Goal: Task Accomplishment & Management: Manage account settings

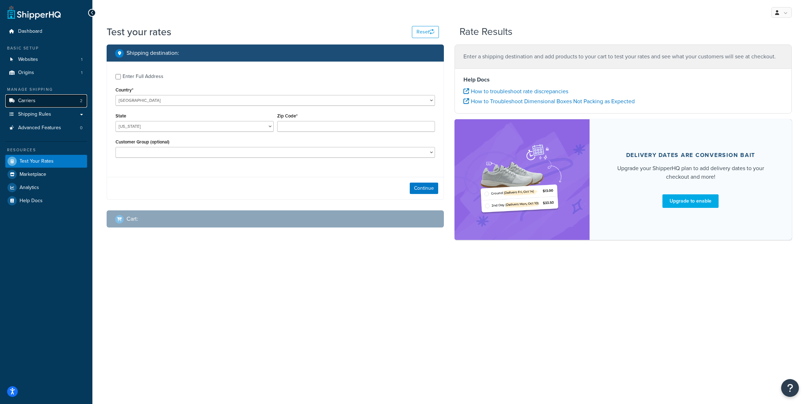
click at [56, 104] on link "Carriers 2" at bounding box center [46, 100] width 82 height 13
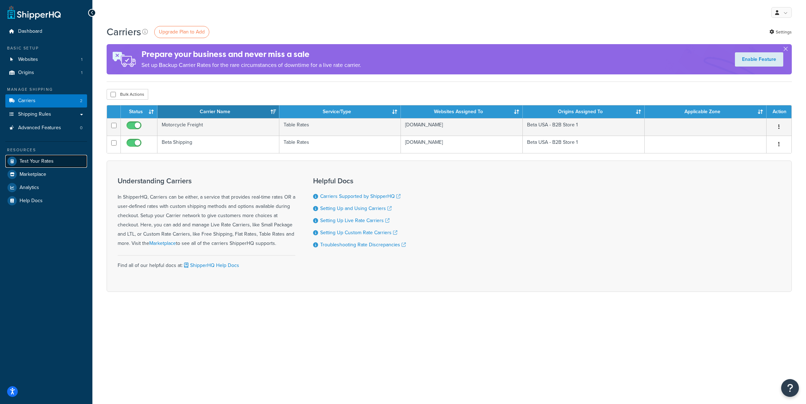
click at [71, 159] on link "Test Your Rates" at bounding box center [46, 161] width 82 height 13
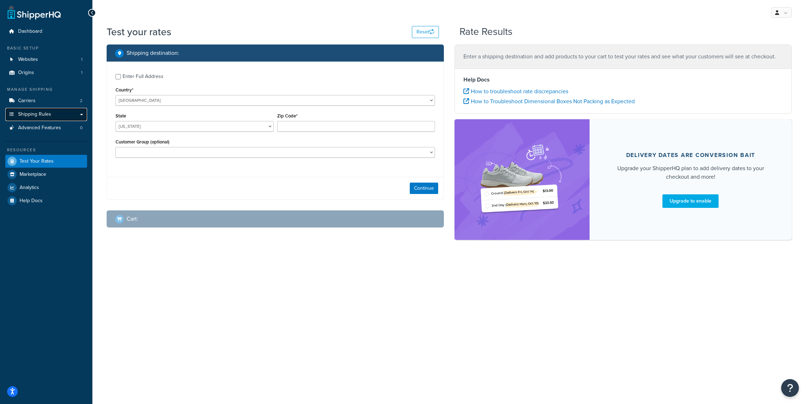
click at [68, 117] on link "Shipping Rules" at bounding box center [46, 114] width 82 height 13
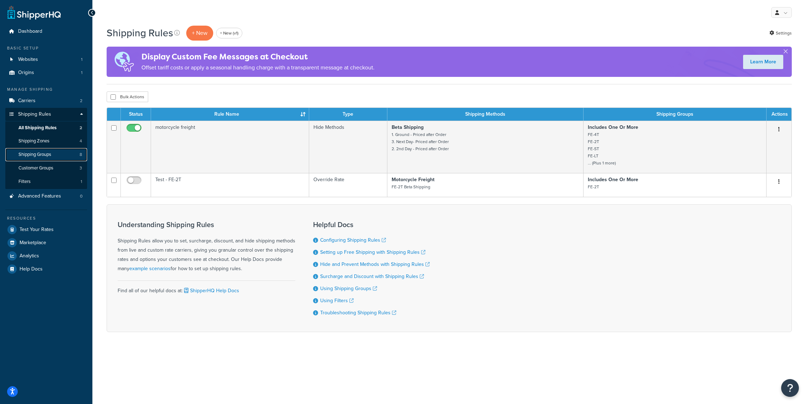
click at [64, 149] on link "Shipping Groups 8" at bounding box center [46, 154] width 82 height 13
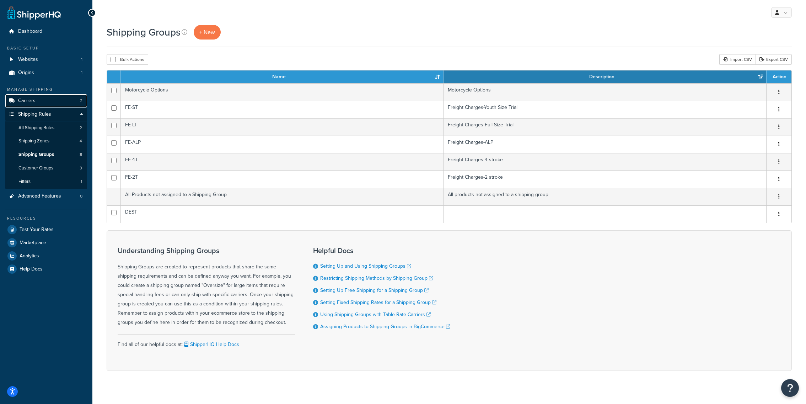
click at [60, 103] on link "Carriers 2" at bounding box center [46, 100] width 82 height 13
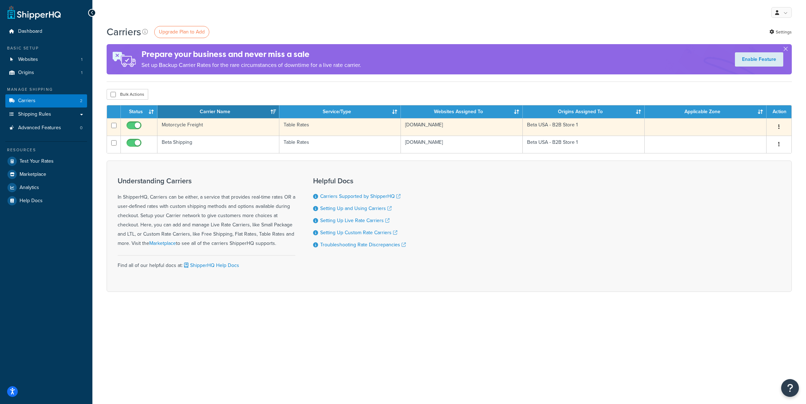
click at [258, 128] on td "Motorcycle Freight" at bounding box center [218, 126] width 122 height 17
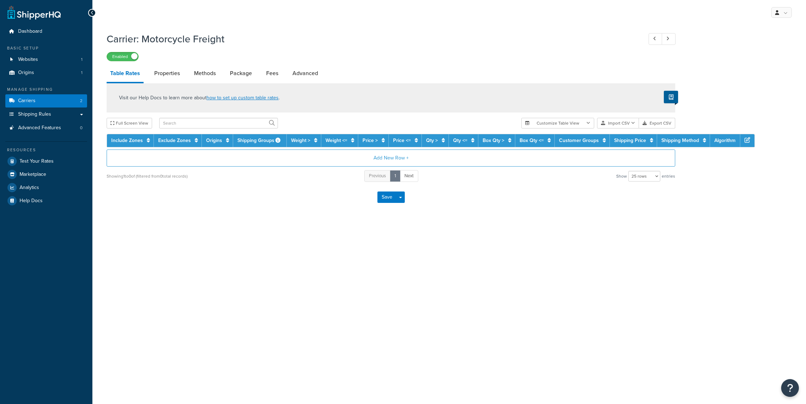
select select "25"
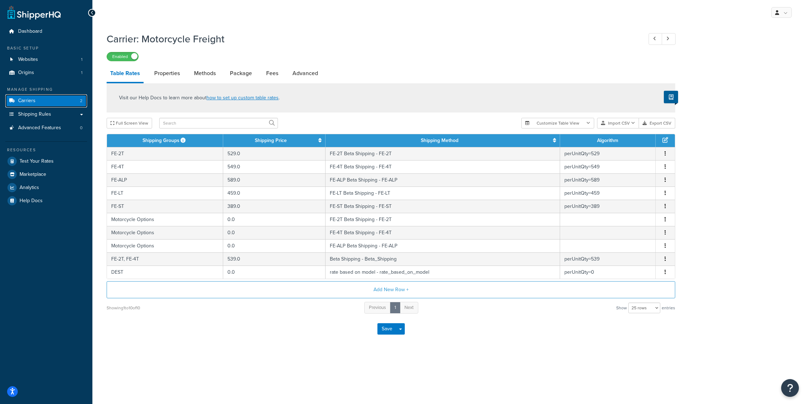
click at [79, 105] on link "Carriers 2" at bounding box center [46, 100] width 82 height 13
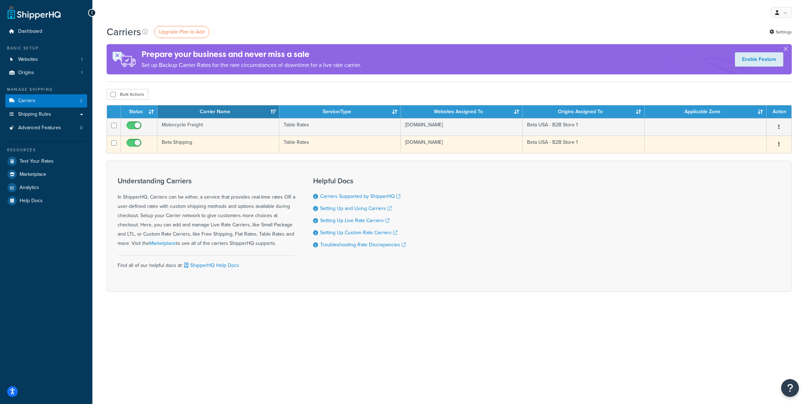
click at [227, 146] on td "Beta Shipping" at bounding box center [218, 143] width 122 height 17
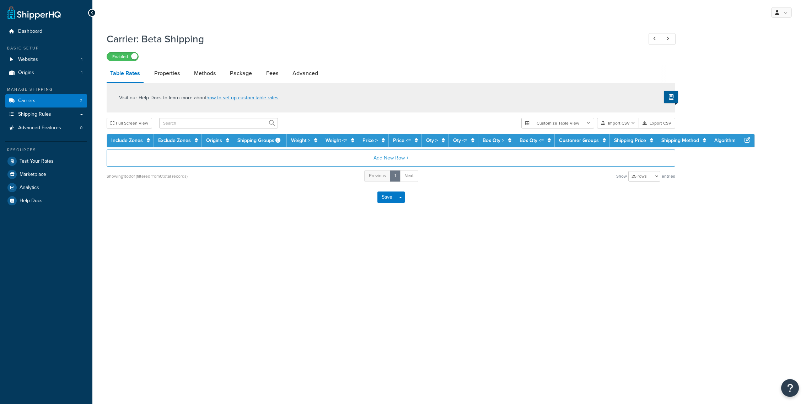
select select "25"
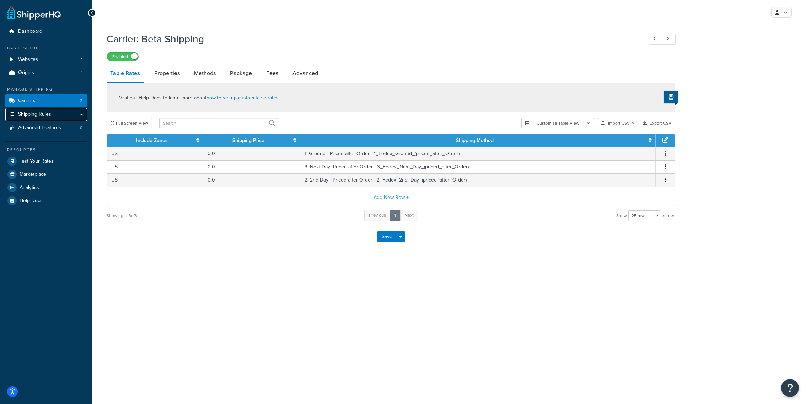
click at [74, 115] on link "Shipping Rules" at bounding box center [46, 114] width 82 height 13
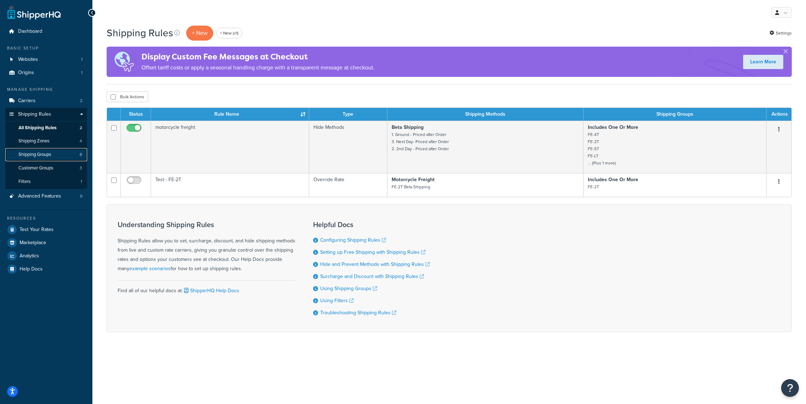
click at [60, 155] on link "Shipping Groups 8" at bounding box center [46, 154] width 82 height 13
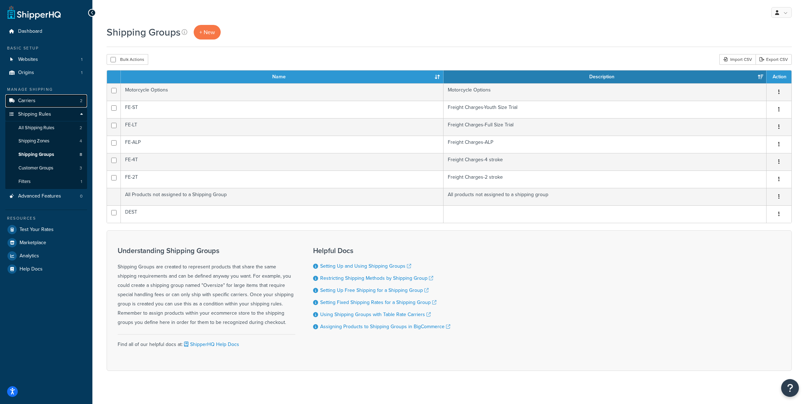
click at [75, 105] on link "Carriers 2" at bounding box center [46, 100] width 82 height 13
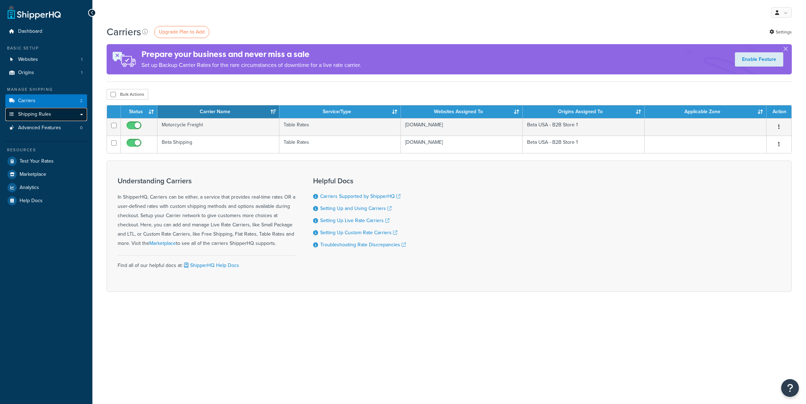
click at [49, 113] on span "Shipping Rules" at bounding box center [34, 114] width 33 height 6
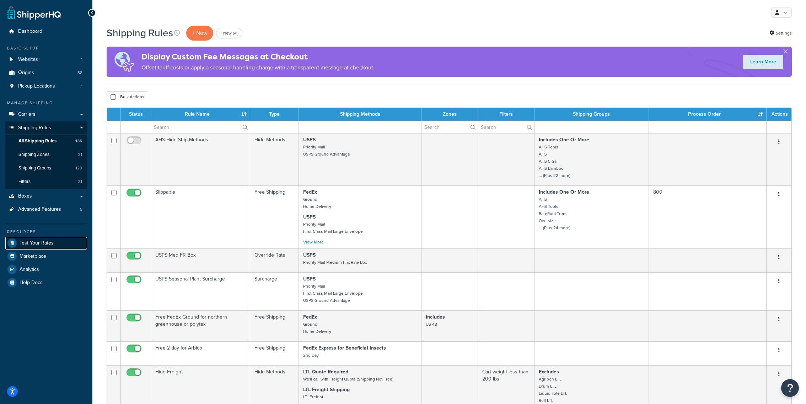
click at [60, 239] on link "Test Your Rates" at bounding box center [46, 242] width 82 height 13
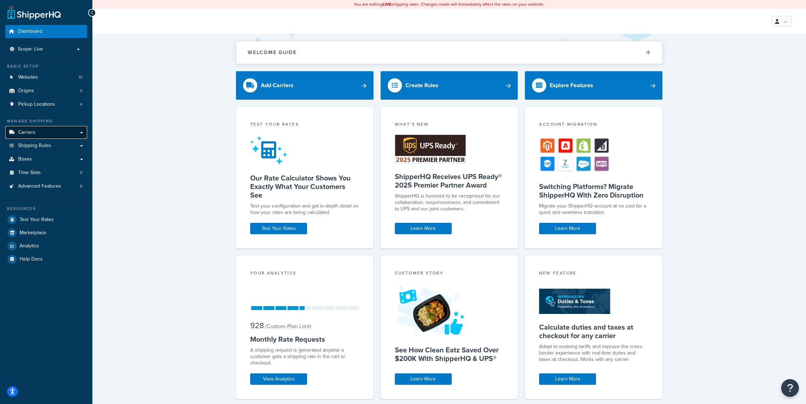
click at [49, 131] on link "Carriers" at bounding box center [46, 132] width 82 height 13
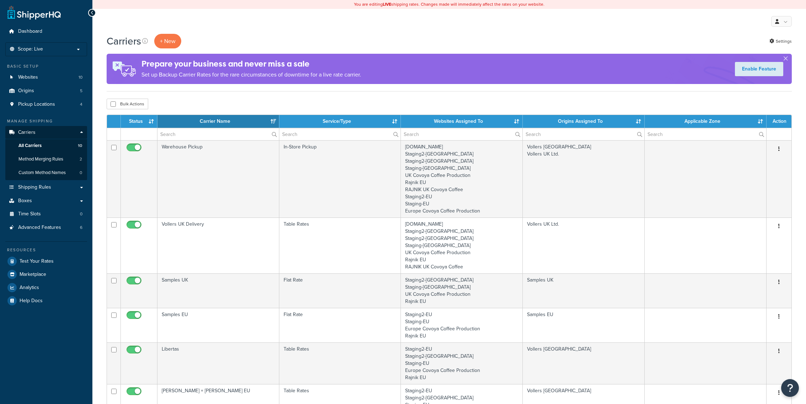
select select "15"
click at [67, 231] on link "Advanced Features 6" at bounding box center [46, 227] width 82 height 13
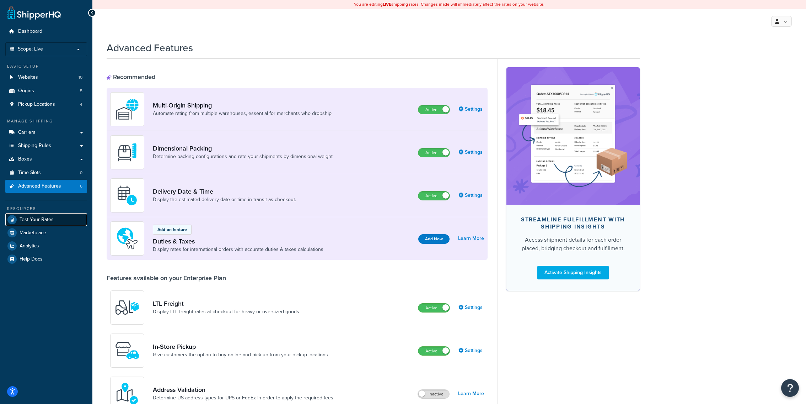
click at [75, 223] on link "Test Your Rates" at bounding box center [46, 219] width 82 height 13
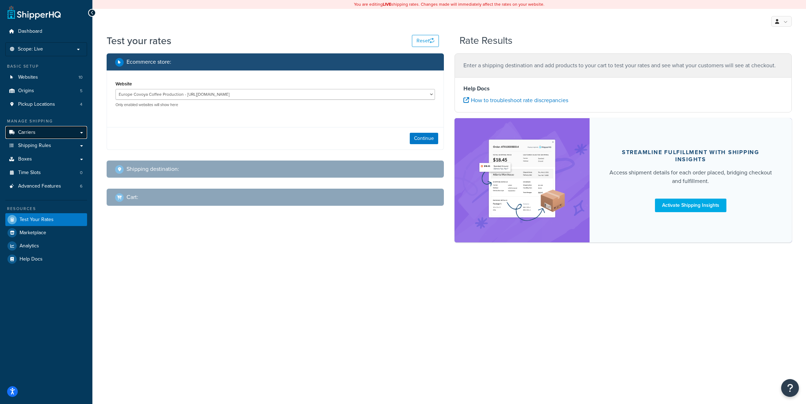
click at [56, 137] on link "Carriers" at bounding box center [46, 132] width 82 height 13
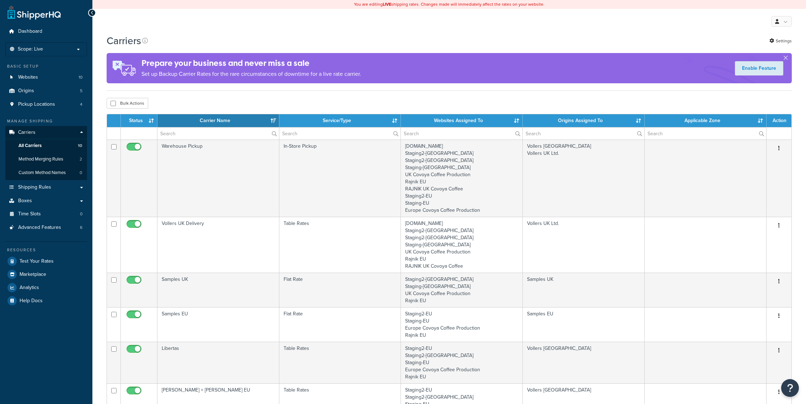
select select "15"
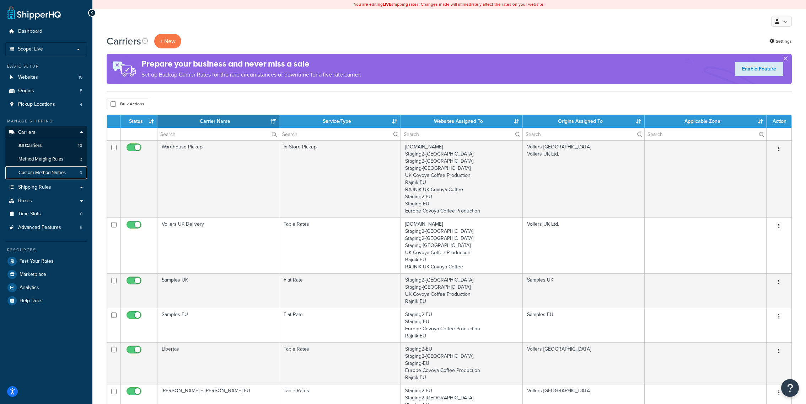
click at [63, 173] on span "Custom Method Names" at bounding box center [41, 173] width 47 height 6
click at [57, 188] on link "Shipping Rules" at bounding box center [46, 187] width 82 height 13
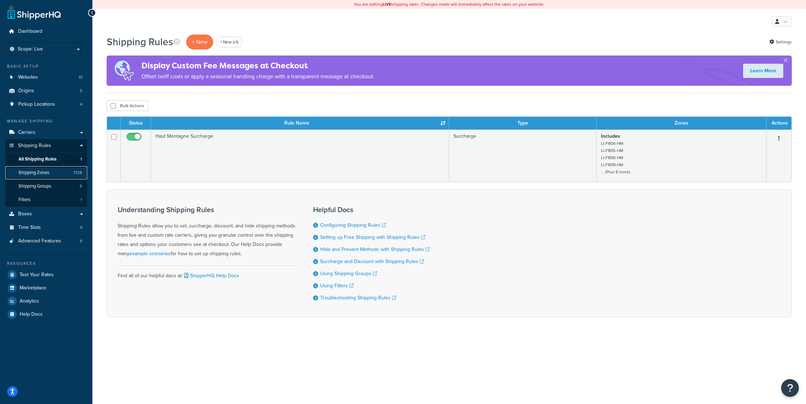
click at [66, 175] on link "Shipping Zones 1728" at bounding box center [46, 172] width 82 height 13
click at [72, 173] on link "Shipping Zones 1728" at bounding box center [46, 172] width 82 height 13
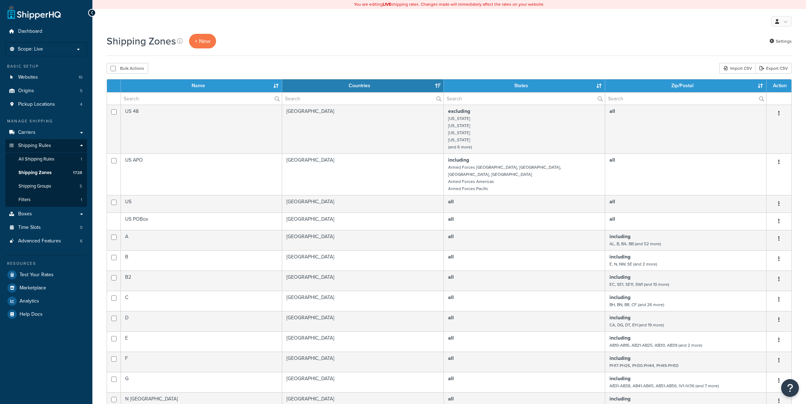
select select "15"
click at [209, 97] on input "text" at bounding box center [201, 98] width 161 height 12
paste input "LI-PL-05"
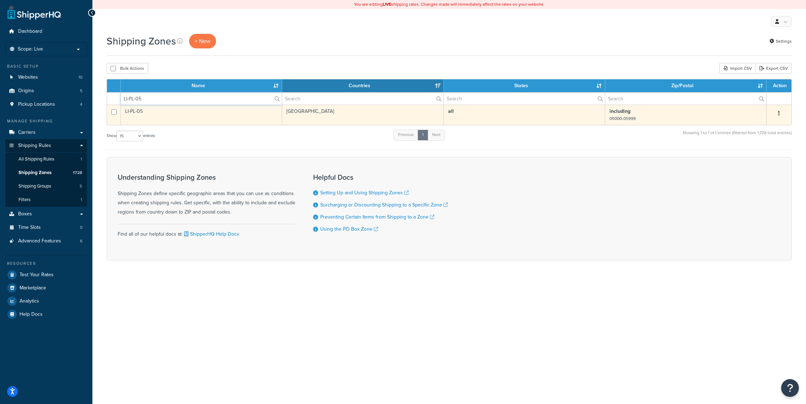
type input "LI-PL-05"
click at [211, 112] on td "LI-PL-05" at bounding box center [201, 115] width 161 height 20
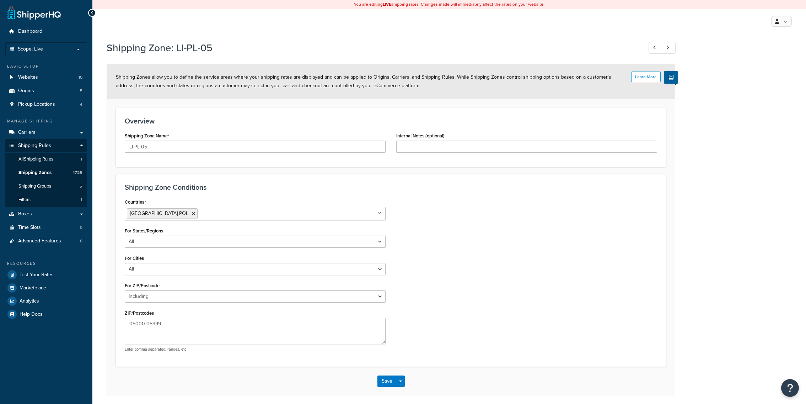
select select "including"
click at [64, 133] on link "Carriers" at bounding box center [46, 132] width 82 height 13
click at [132, 324] on textarea "05000-05999" at bounding box center [255, 330] width 261 height 26
click at [449, 260] on div "Countries Poland POL All Countries ALL United States USA Afghanistan AFG Albani…" at bounding box center [390, 277] width 543 height 160
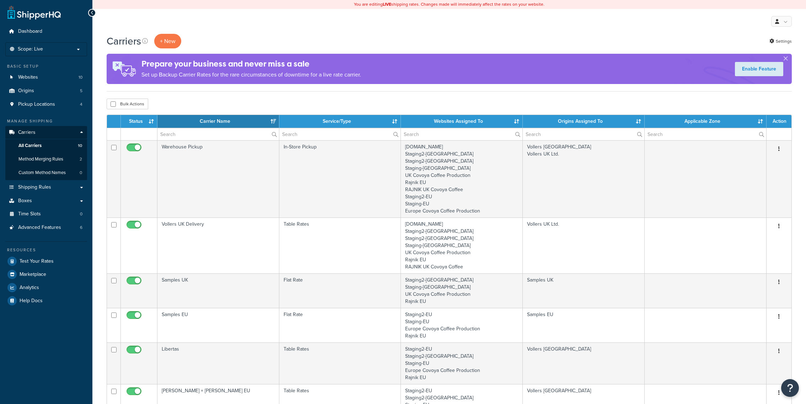
select select "15"
click at [54, 254] on div "Resources Test Your Rates Marketplace Analytics Help Docs" at bounding box center [46, 274] width 82 height 66
click at [54, 258] on link "Test Your Rates" at bounding box center [46, 261] width 82 height 13
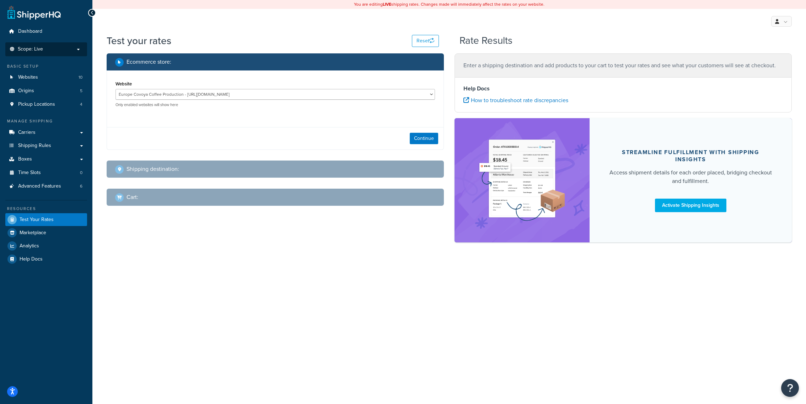
click at [80, 48] on p "Scope: Live" at bounding box center [46, 49] width 75 height 6
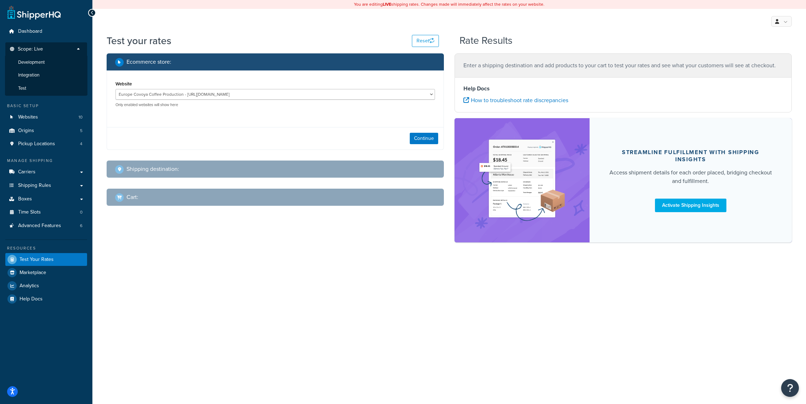
click at [223, 127] on div "Continue" at bounding box center [275, 138] width 337 height 22
click at [423, 138] on button "Continue" at bounding box center [424, 138] width 28 height 11
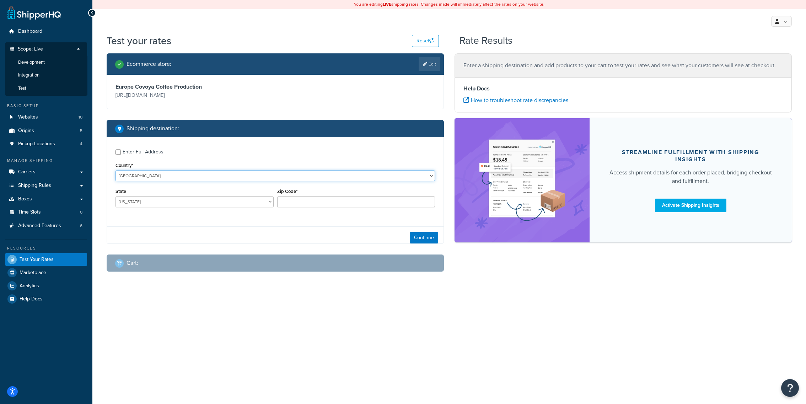
click at [116, 170] on select "[GEOGRAPHIC_DATA] [GEOGRAPHIC_DATA] [GEOGRAPHIC_DATA] [GEOGRAPHIC_DATA] [GEOGRA…" at bounding box center [276, 175] width 320 height 11
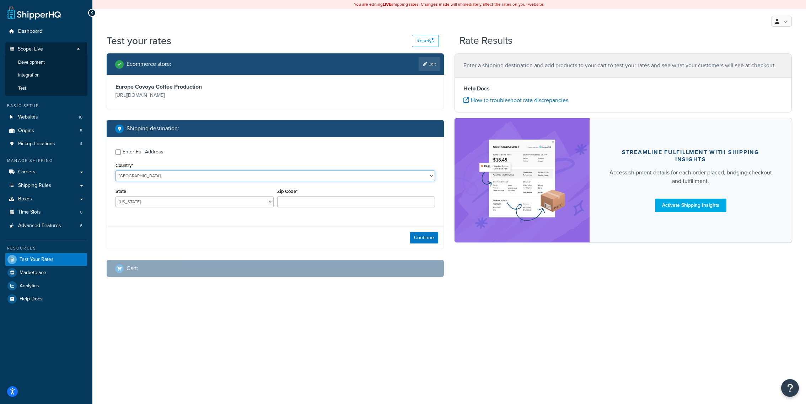
select select "PL"
click option "[GEOGRAPHIC_DATA]" at bounding box center [0, 0] width 0 height 0
click at [311, 196] on div "Zip Code*" at bounding box center [356, 196] width 158 height 21
click at [308, 199] on input "Zip Code*" at bounding box center [356, 201] width 158 height 11
paste input "LI-PL-05"
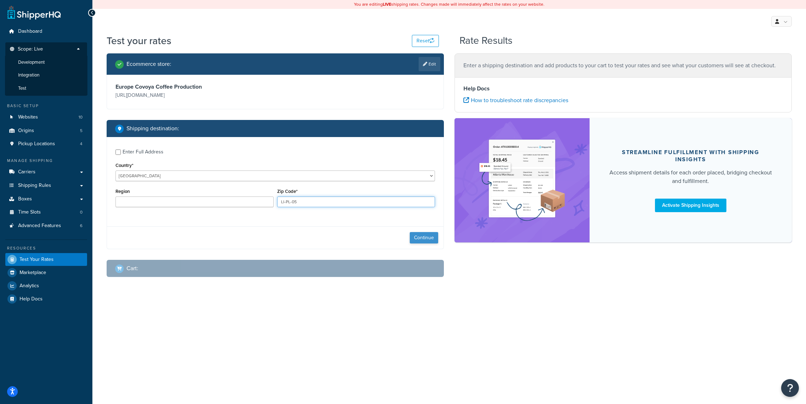
type input "LI-PL-05"
click at [417, 233] on button "Continue" at bounding box center [424, 237] width 28 height 11
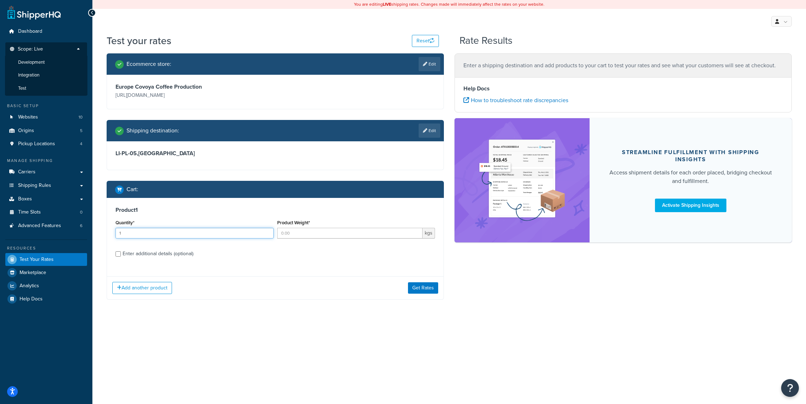
click at [191, 230] on input "1" at bounding box center [195, 233] width 158 height 11
type input "1"
type input "401"
click at [425, 283] on button "Get Rates" at bounding box center [423, 287] width 30 height 11
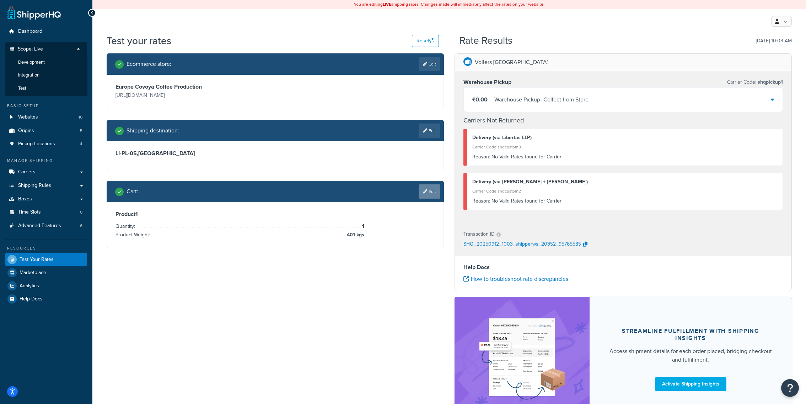
click at [434, 196] on link "Edit" at bounding box center [430, 191] width 22 height 14
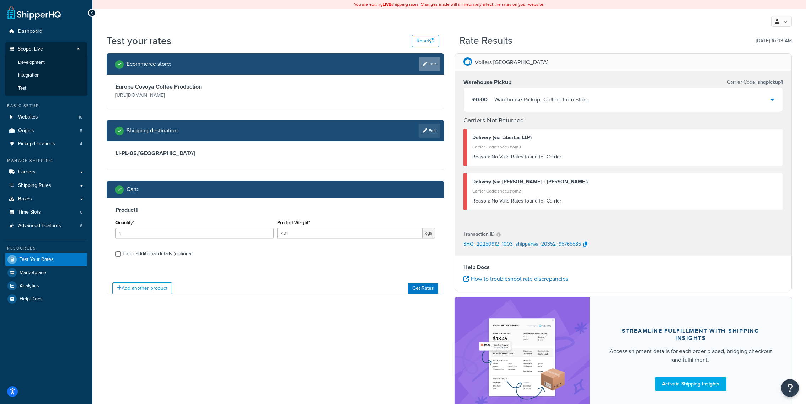
click at [437, 66] on link "Edit" at bounding box center [430, 64] width 22 height 14
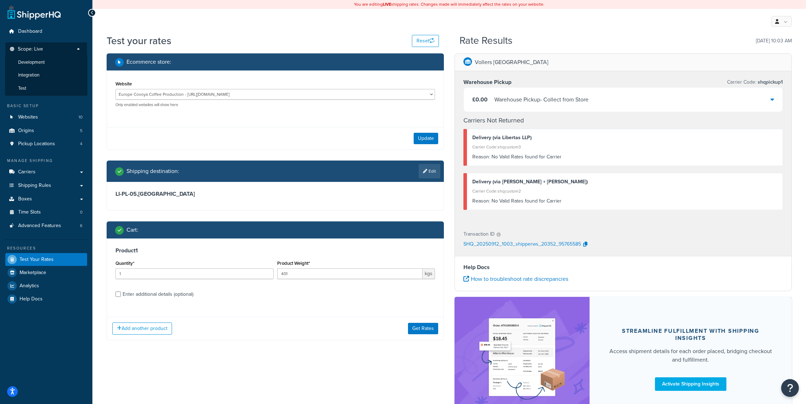
click at [206, 87] on div "Website Europe Covoya Coffee Production - https://eu.covoyacoffee.com/ Rajnik E…" at bounding box center [276, 93] width 320 height 28
select select "bc7b66c7a16e78ebf8ee0c70a6f7bcb4"
click option "Rajnik EU - eu-rajnikcovoya.olammarkets.com" at bounding box center [0, 0] width 0 height 0
click at [415, 139] on button "Update" at bounding box center [426, 138] width 25 height 11
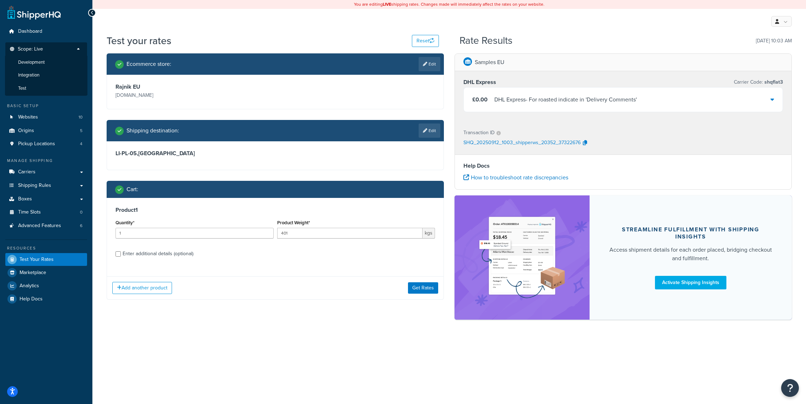
click at [323, 80] on div "Rajnik EU eu-rajnikcovoya.olammarkets.com" at bounding box center [275, 92] width 337 height 34
click at [315, 76] on div "Rajnik EU eu-rajnikcovoya.olammarkets.com" at bounding box center [275, 92] width 337 height 34
click at [315, 73] on div "Ecommerce store : Edit" at bounding box center [275, 63] width 337 height 21
click at [422, 59] on link "Edit" at bounding box center [430, 64] width 22 height 14
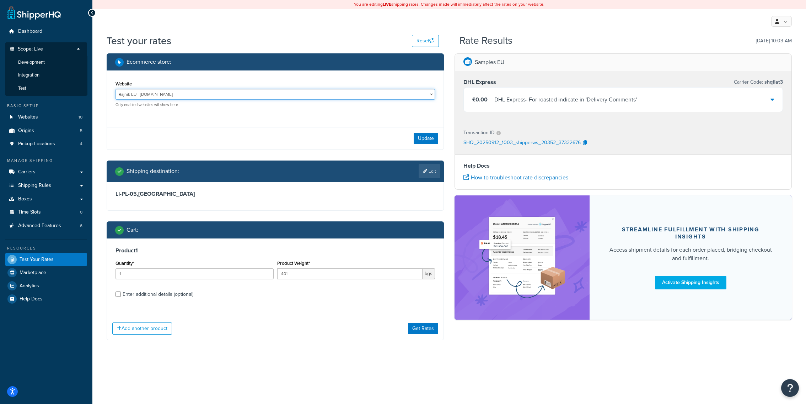
select select "941ca0728746a3ecc6a1def86d89b804"
click option "Staging-EU - eu-mcstaging.covoyacoffee.com" at bounding box center [0, 0] width 0 height 0
click at [418, 140] on button "Update" at bounding box center [426, 138] width 25 height 11
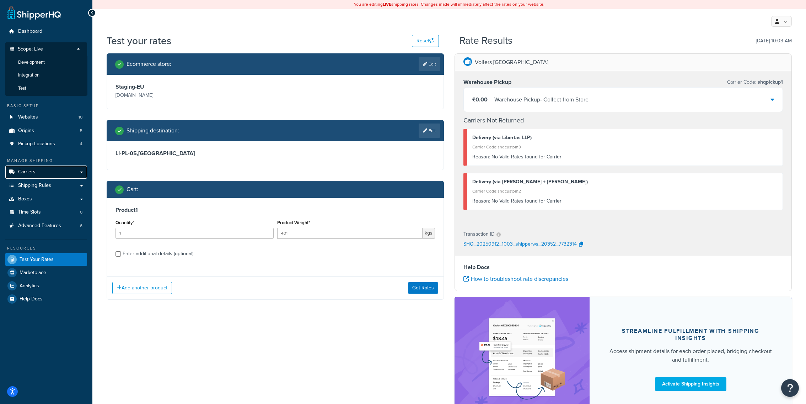
click at [50, 173] on link "Carriers" at bounding box center [46, 171] width 82 height 13
click at [301, 231] on input "401" at bounding box center [350, 233] width 146 height 11
type input "402"
click at [424, 286] on button "Get Rates" at bounding box center [423, 287] width 30 height 11
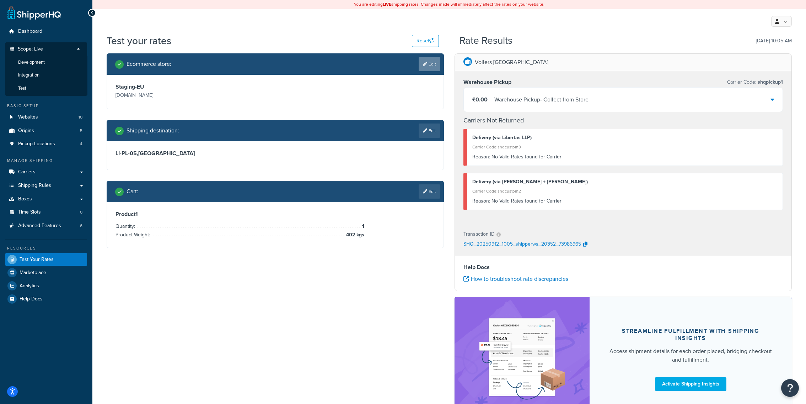
click at [434, 68] on link "Edit" at bounding box center [430, 64] width 22 height 14
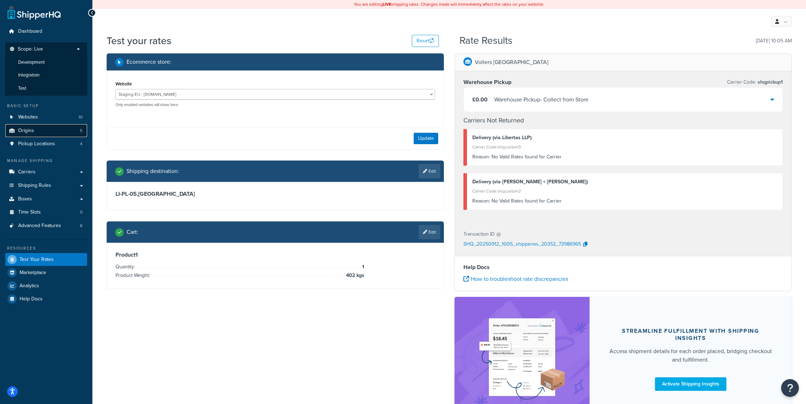
click at [58, 128] on link "Origins 5" at bounding box center [46, 130] width 82 height 13
select select "94941b8ad8538536f7e0d649091739f9"
click option "Europe Covoya Coffee Production - https://eu.covoyacoffee.com/" at bounding box center [0, 0] width 0 height 0
click at [419, 138] on button "Update" at bounding box center [426, 138] width 25 height 11
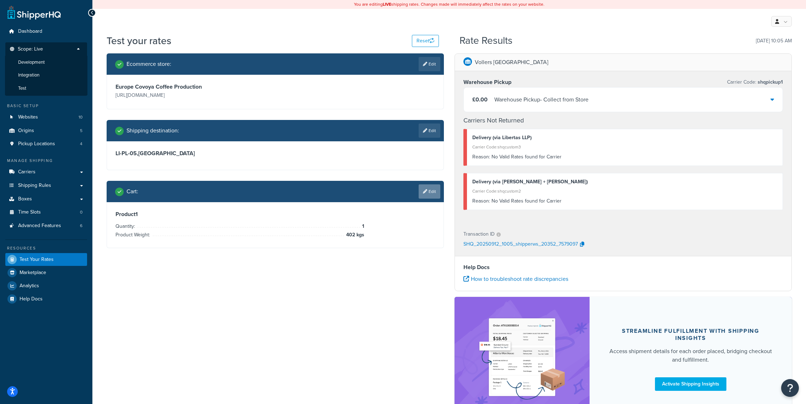
click at [436, 191] on link "Edit" at bounding box center [430, 191] width 22 height 14
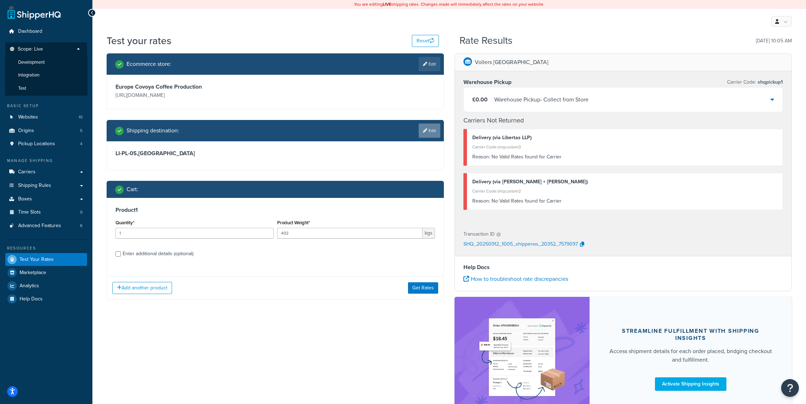
click at [429, 132] on link "Edit" at bounding box center [430, 130] width 22 height 14
select select "PL"
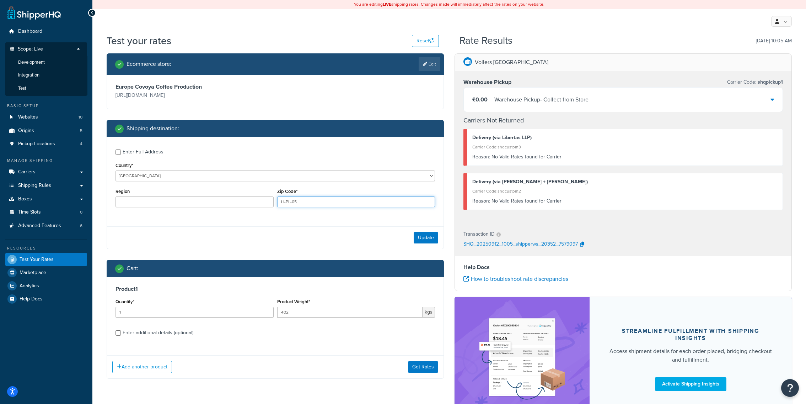
click at [310, 205] on input "LI-PL-05" at bounding box center [356, 201] width 158 height 11
paste input "05000"
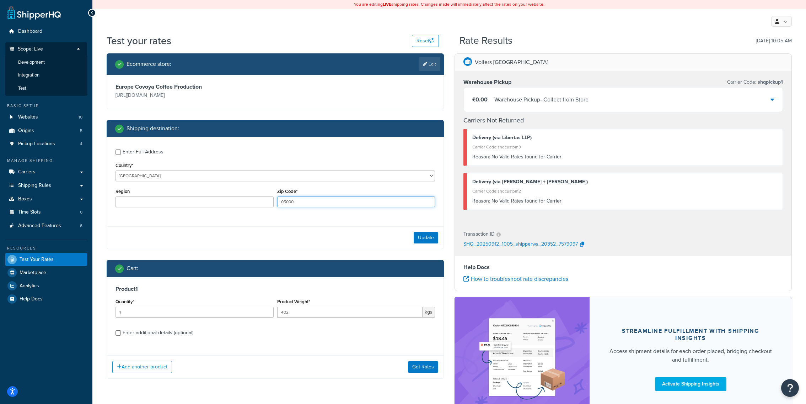
type input "05000"
click at [421, 229] on div "Update" at bounding box center [275, 237] width 337 height 22
click at [417, 237] on button "Update" at bounding box center [426, 237] width 25 height 11
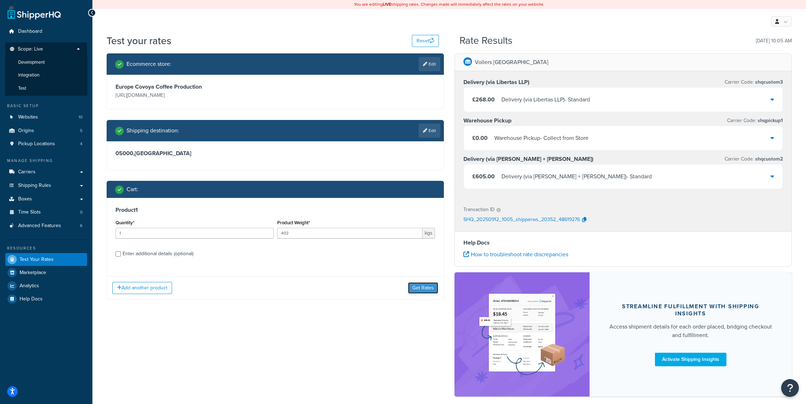
click at [424, 287] on button "Get Rates" at bounding box center [423, 287] width 30 height 11
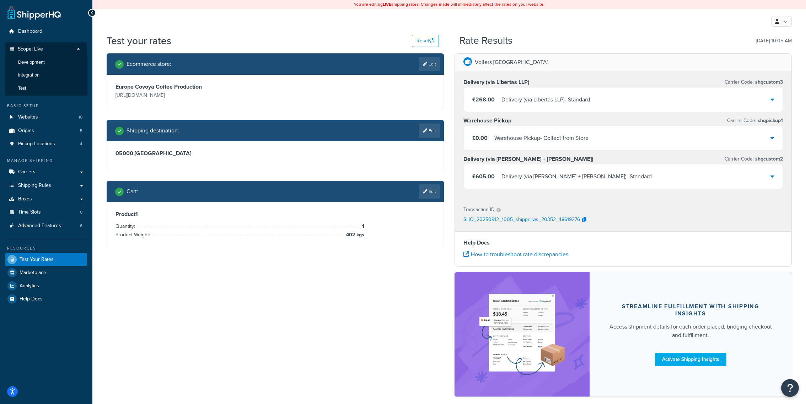
click at [568, 171] on div "Delivery (via Kuehne + Nagel) - Standard" at bounding box center [577, 176] width 150 height 10
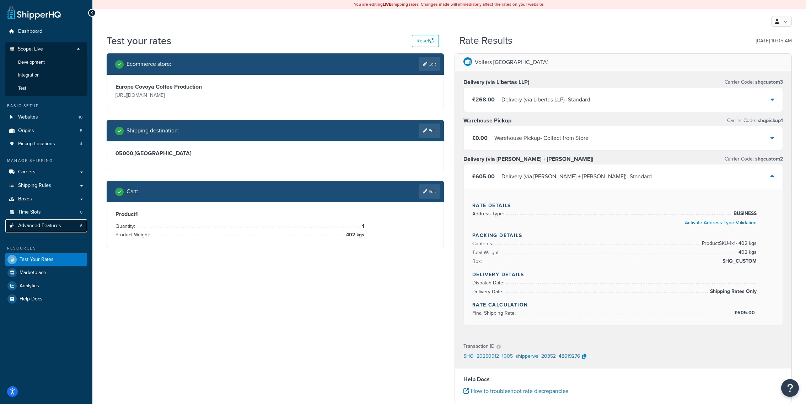
click at [64, 224] on link "Advanced Features 6" at bounding box center [46, 225] width 82 height 13
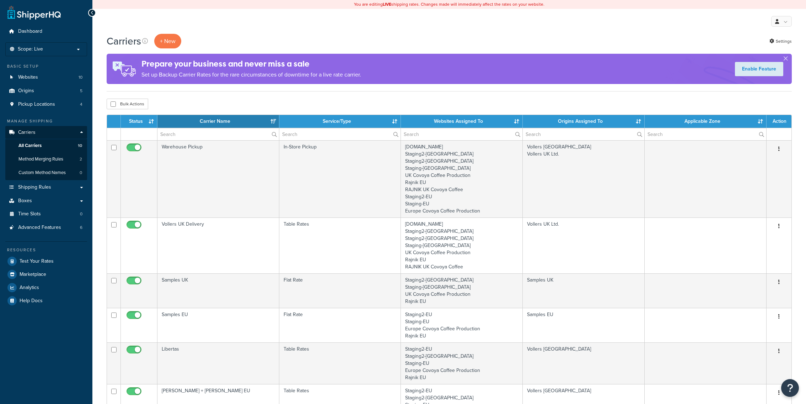
select select "15"
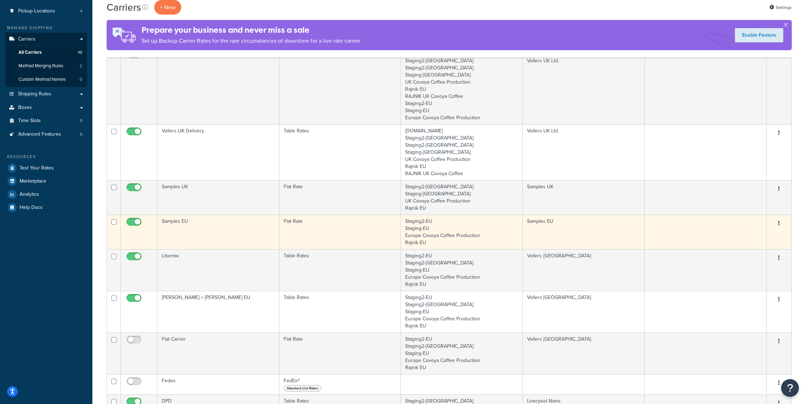
scroll to position [101, 0]
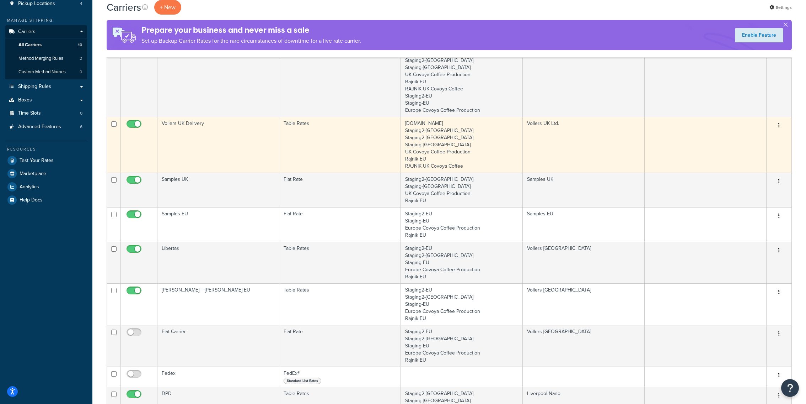
click at [308, 143] on td "Table Rates" at bounding box center [340, 145] width 122 height 56
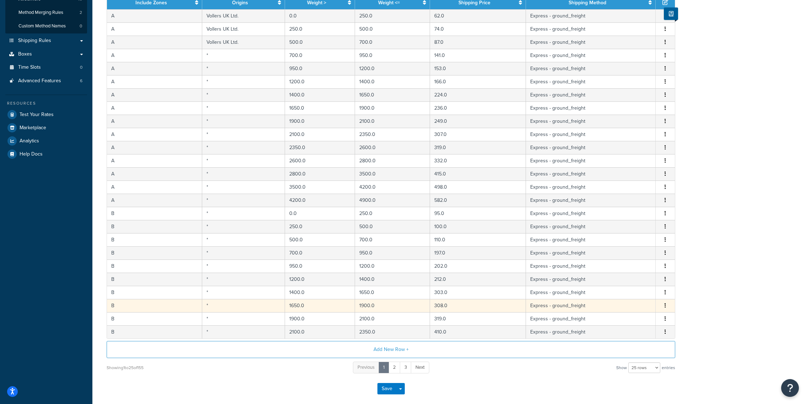
scroll to position [179, 0]
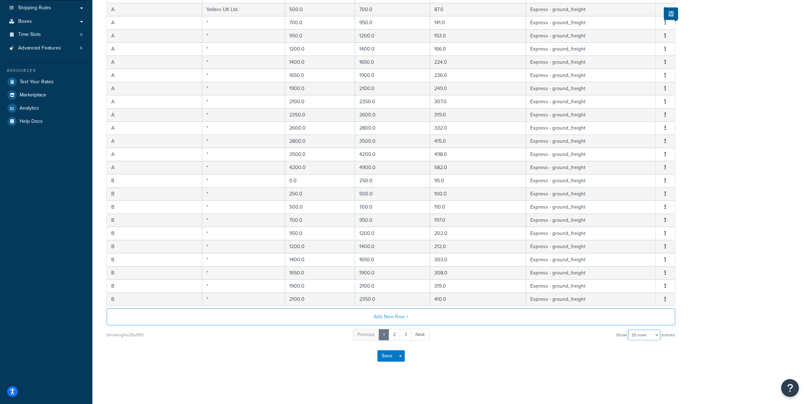
select select "1000"
click option "1000 rows" at bounding box center [0, 0] width 0 height 0
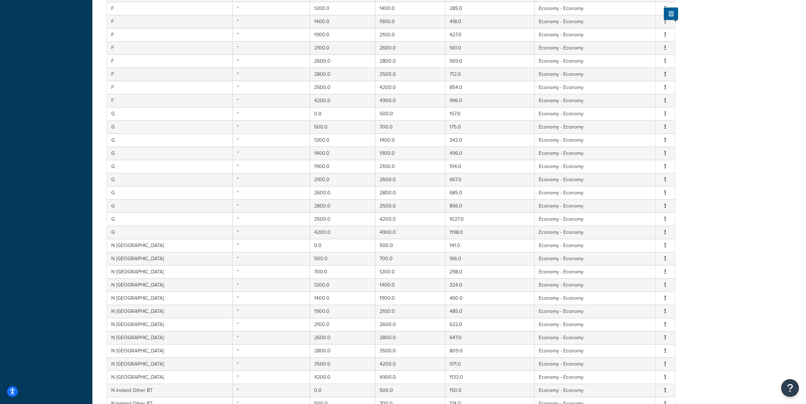
scroll to position [0, 0]
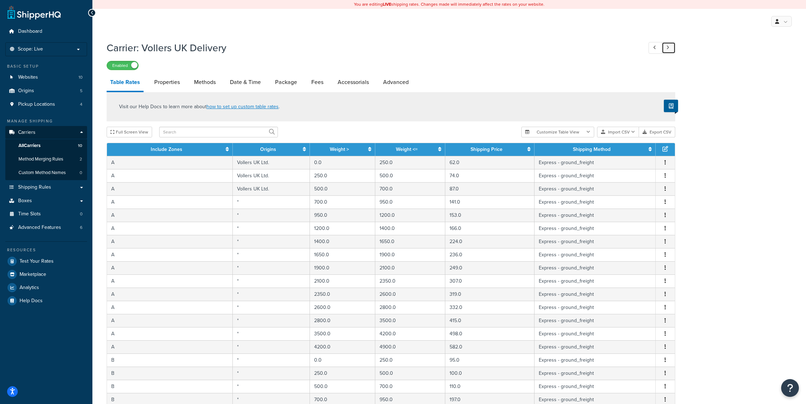
click at [675, 47] on link at bounding box center [669, 48] width 14 height 12
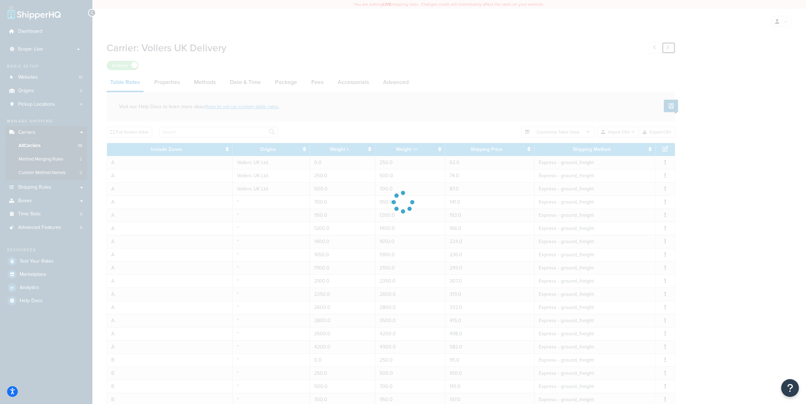
select select "flat"
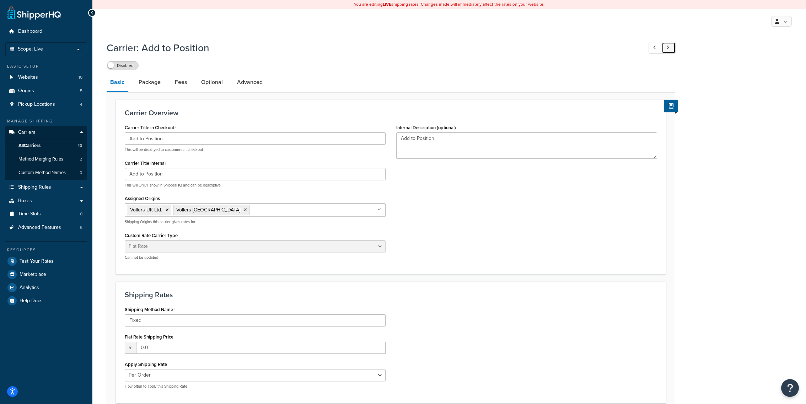
click at [672, 47] on link at bounding box center [669, 48] width 14 height 12
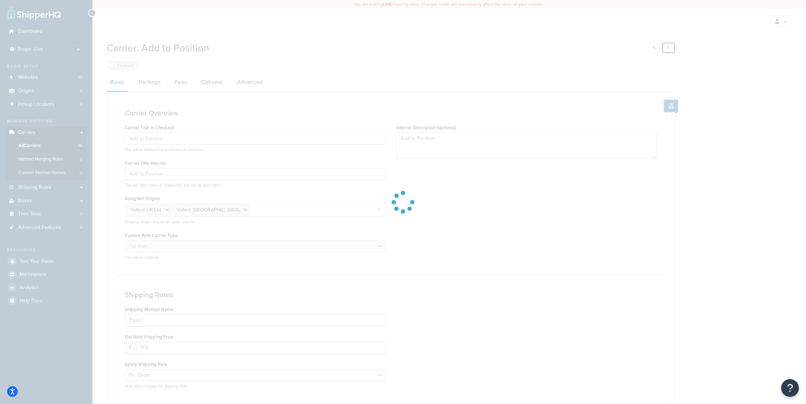
type input "Fedex"
type textarea "Fedex"
select select "REGULAR_PICKUP"
select select "YOUR_PACKAGING"
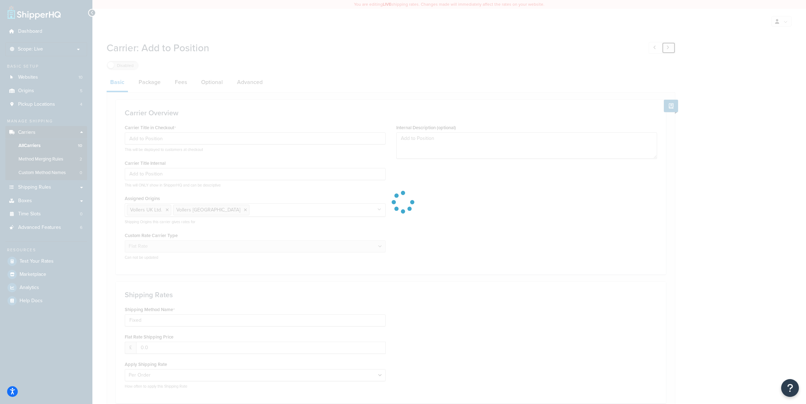
select select "fedEx"
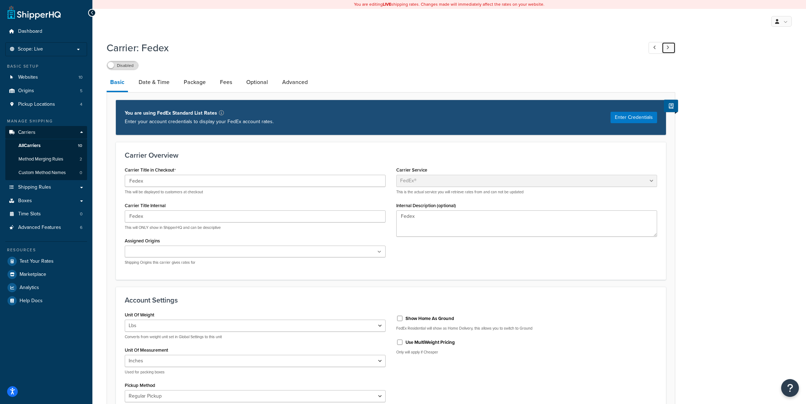
click at [669, 47] on icon at bounding box center [668, 47] width 3 height 5
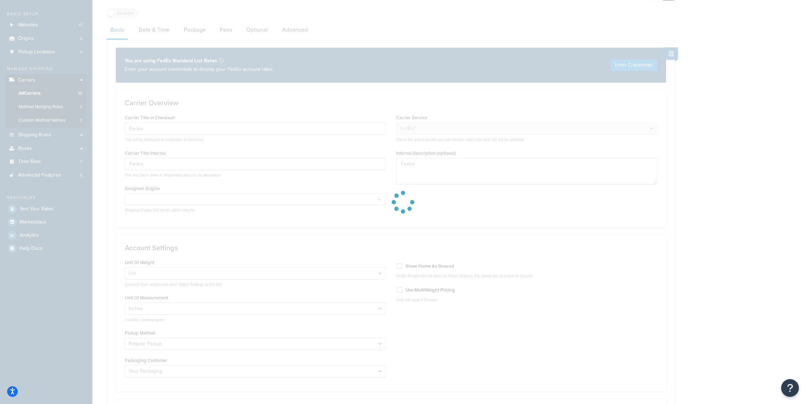
scroll to position [60, 0]
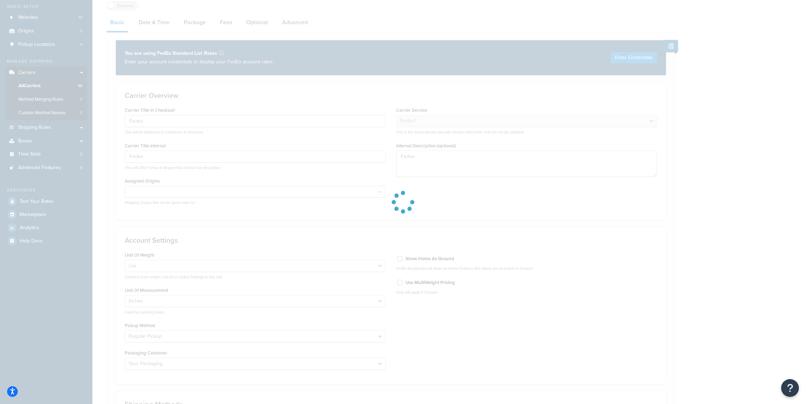
select select "25"
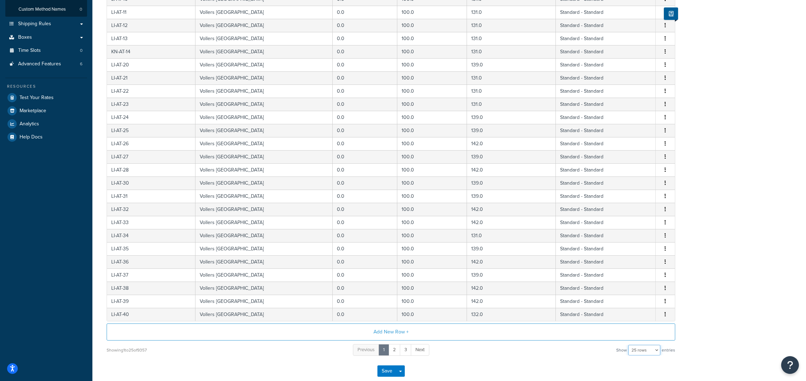
scroll to position [0, 0]
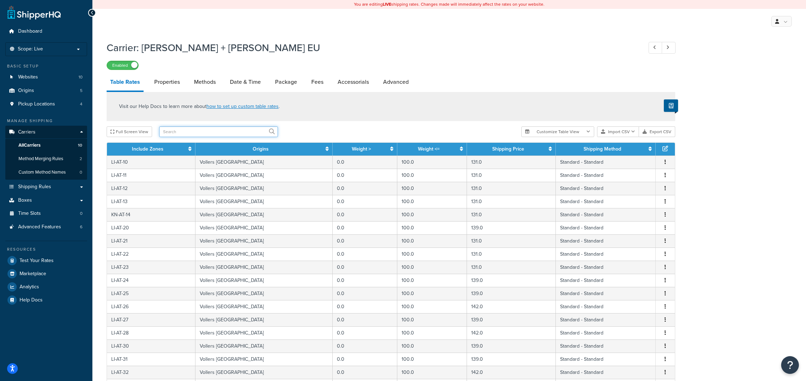
click at [183, 131] on input "text" at bounding box center [218, 132] width 119 height 11
paste input "LI-PL-05"
type input "LI-PL-05"
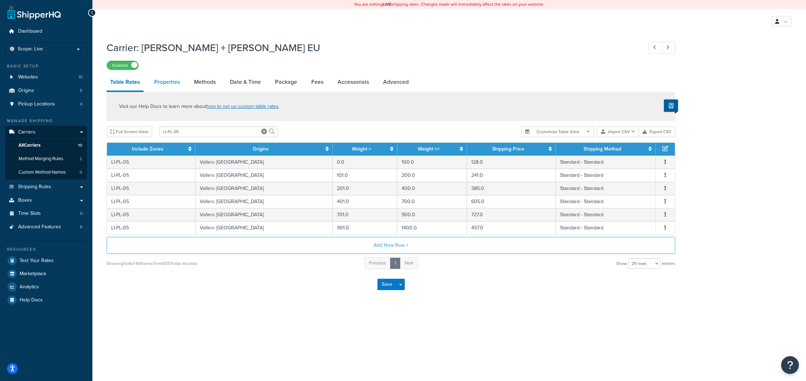
click at [171, 84] on link "Properties" at bounding box center [167, 82] width 33 height 17
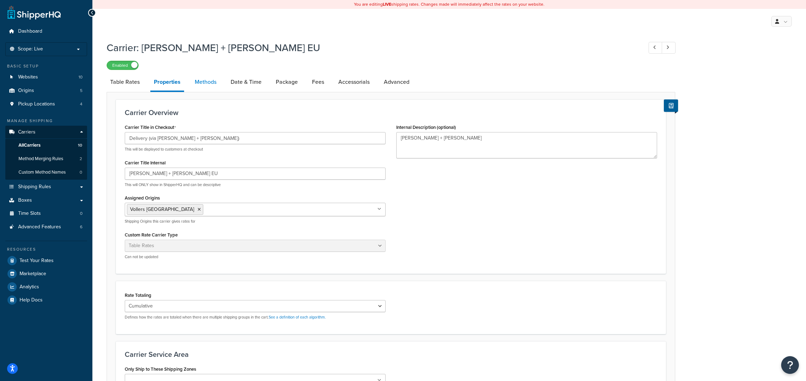
click at [217, 90] on link "Methods" at bounding box center [205, 82] width 29 height 17
select select "25"
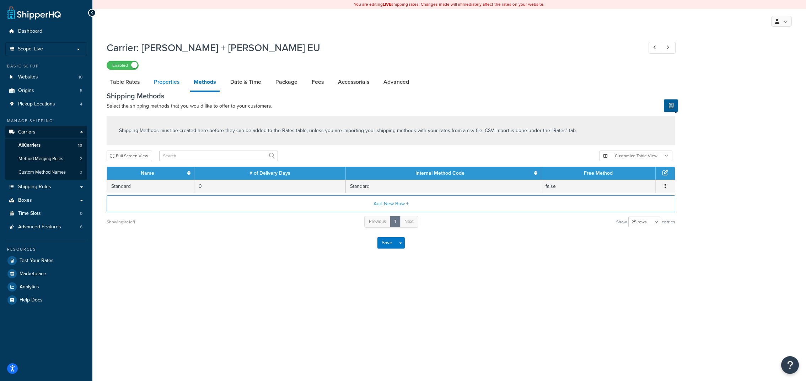
click at [165, 88] on link "Properties" at bounding box center [166, 82] width 33 height 17
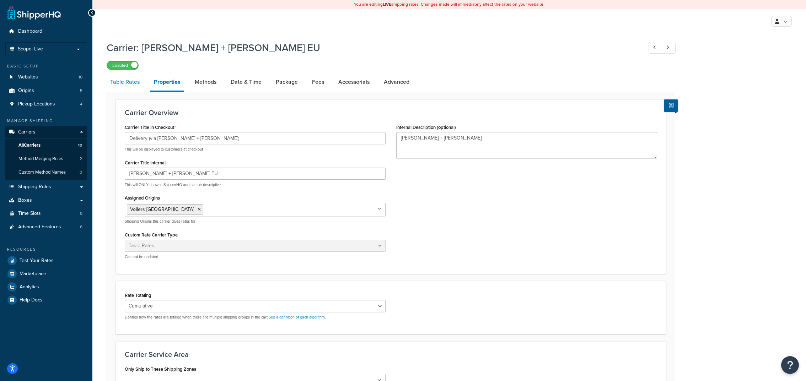
click at [131, 86] on link "Table Rates" at bounding box center [125, 82] width 37 height 17
select select "25"
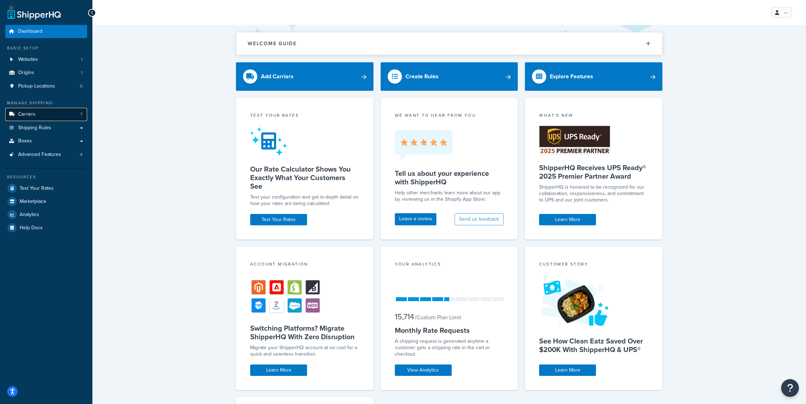
click at [42, 119] on link "Carriers 7" at bounding box center [46, 114] width 82 height 13
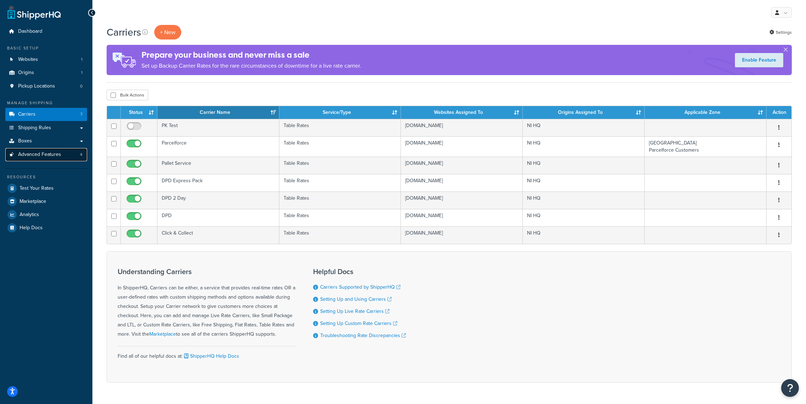
click at [82, 157] on span "4" at bounding box center [81, 154] width 2 height 6
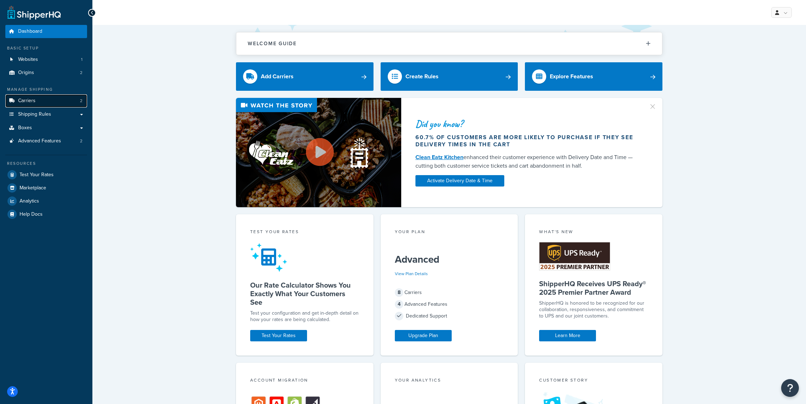
click at [69, 105] on link "Carriers 2" at bounding box center [46, 100] width 82 height 13
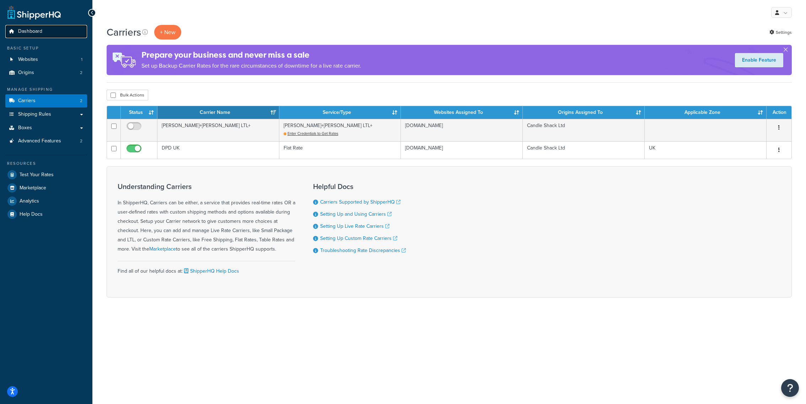
click at [58, 35] on link "Dashboard" at bounding box center [46, 31] width 82 height 13
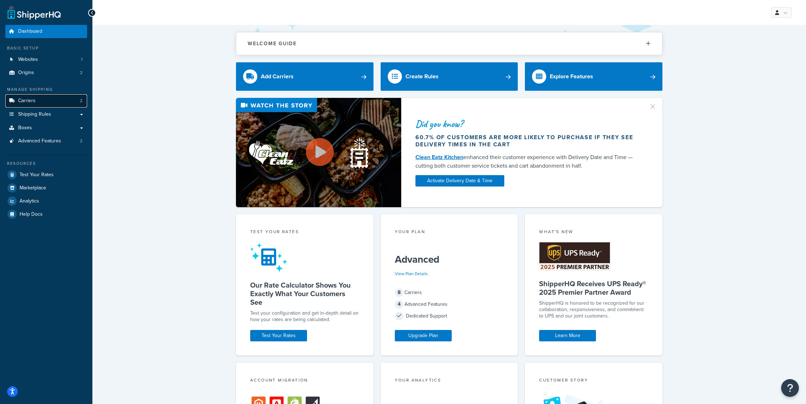
click at [71, 101] on link "Carriers 2" at bounding box center [46, 100] width 82 height 13
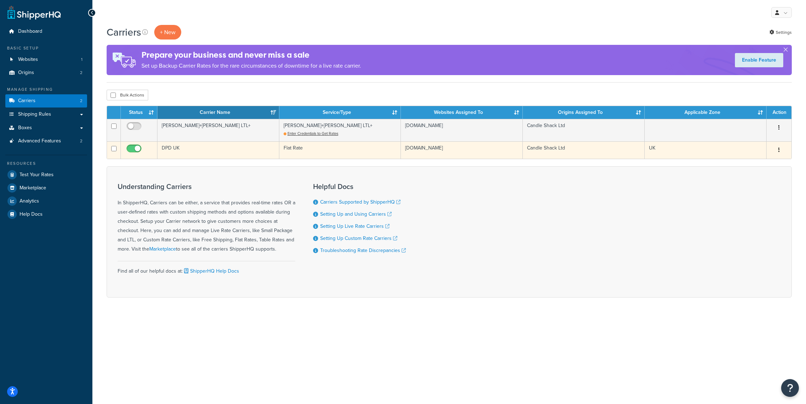
click at [262, 151] on td "DPD UK" at bounding box center [218, 149] width 122 height 17
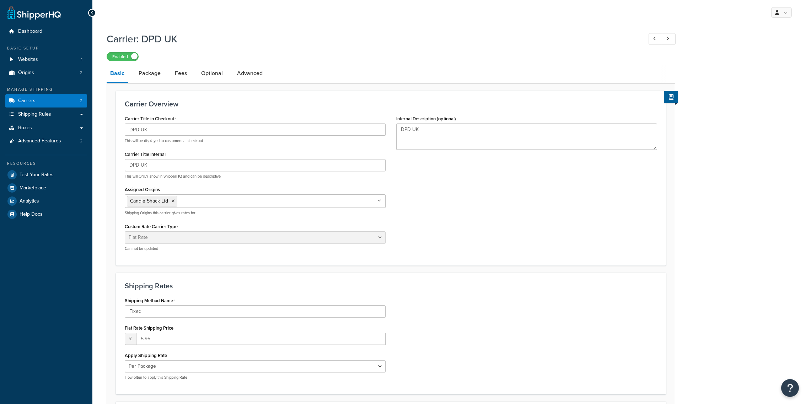
select select "flat"
select select "package"
click at [52, 130] on link "Boxes" at bounding box center [46, 127] width 82 height 13
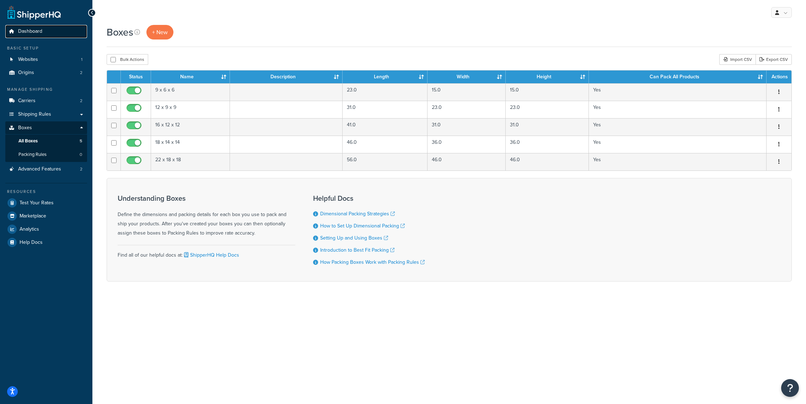
click at [56, 37] on link "Dashboard" at bounding box center [46, 31] width 82 height 13
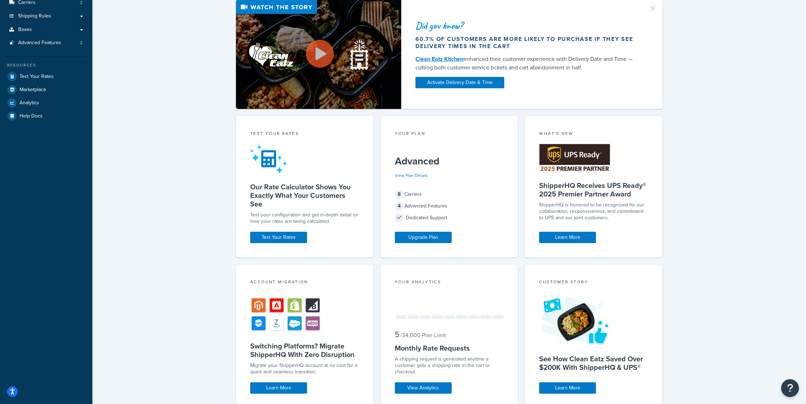
scroll to position [186, 0]
